Goal: Task Accomplishment & Management: Use online tool/utility

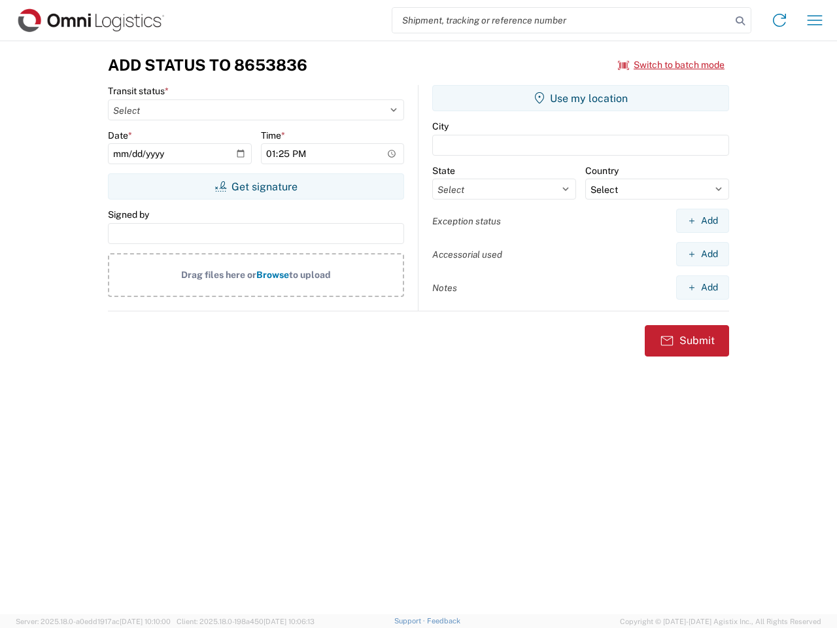
click at [562, 20] on input "search" at bounding box center [561, 20] width 339 height 25
click at [740, 21] on icon at bounding box center [740, 21] width 18 height 18
click at [779, 20] on icon at bounding box center [779, 20] width 21 height 21
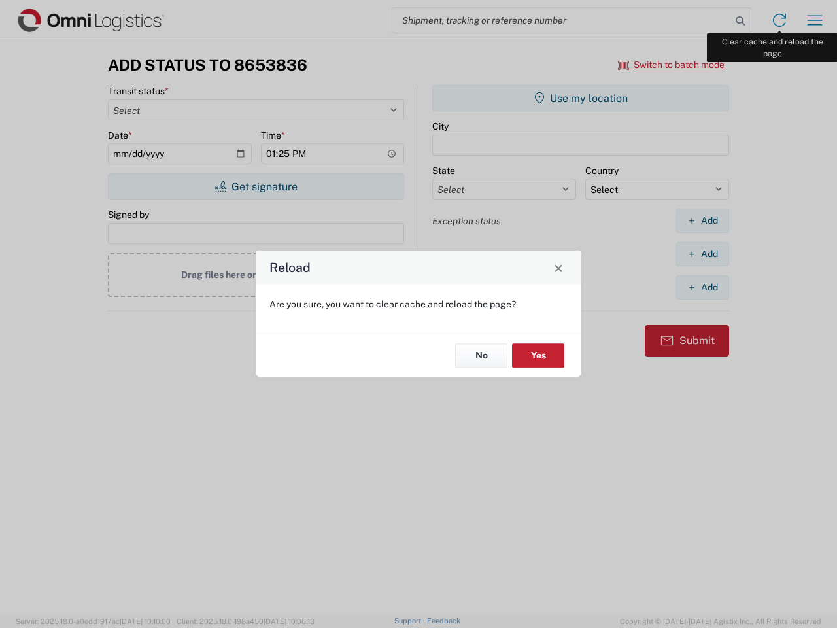
click at [815, 20] on div "Reload Are you sure, you want to clear cache and reload the page? No Yes" at bounding box center [418, 314] width 837 height 628
click at [672, 65] on div "Reload Are you sure, you want to clear cache and reload the page? No Yes" at bounding box center [418, 314] width 837 height 628
click at [256, 186] on div "Reload Are you sure, you want to clear cache and reload the page? No Yes" at bounding box center [418, 314] width 837 height 628
click at [581, 98] on div "Reload Are you sure, you want to clear cache and reload the page? No Yes" at bounding box center [418, 314] width 837 height 628
click at [702, 220] on div "Reload Are you sure, you want to clear cache and reload the page? No Yes" at bounding box center [418, 314] width 837 height 628
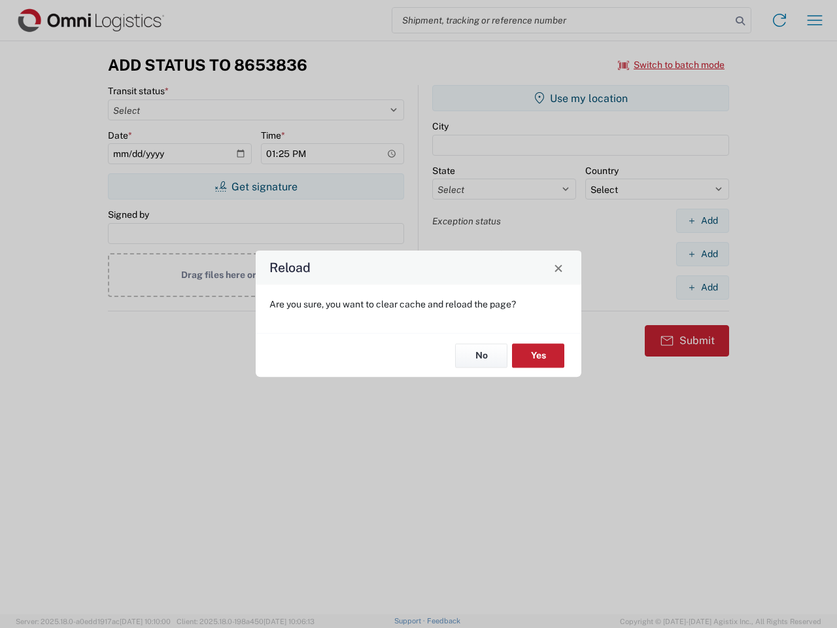
click at [702, 254] on div "Reload Are you sure, you want to clear cache and reload the page? No Yes" at bounding box center [418, 314] width 837 height 628
click at [702, 287] on div "Reload Are you sure, you want to clear cache and reload the page? No Yes" at bounding box center [418, 314] width 837 height 628
